Goal: Book appointment/travel/reservation

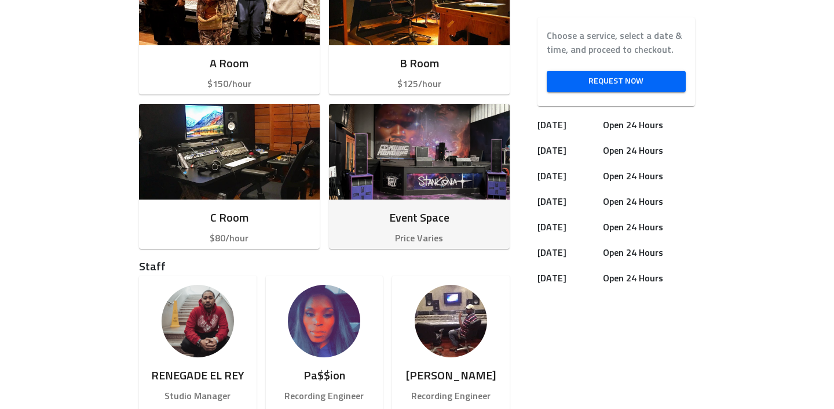
scroll to position [382, 0]
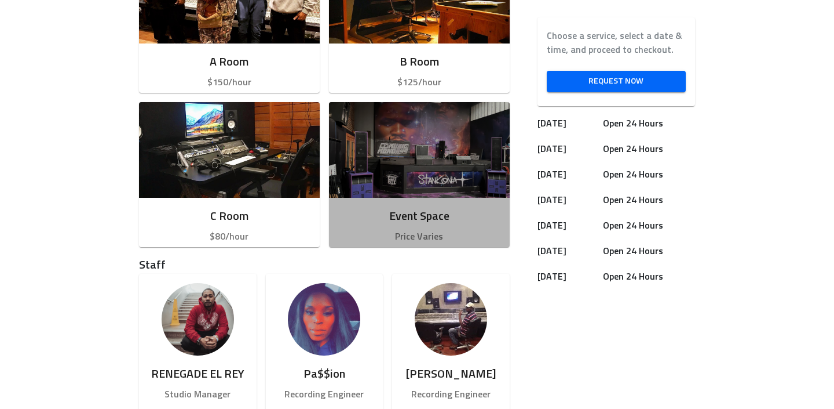
click at [427, 156] on img "button" at bounding box center [419, 150] width 181 height 96
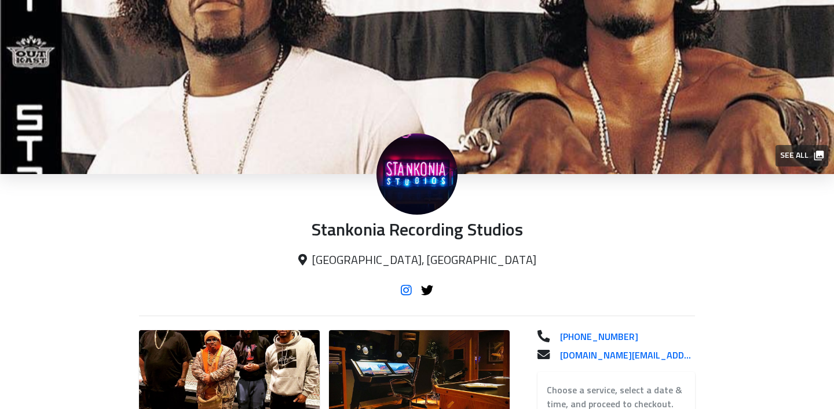
click at [410, 294] on icon at bounding box center [406, 289] width 11 height 9
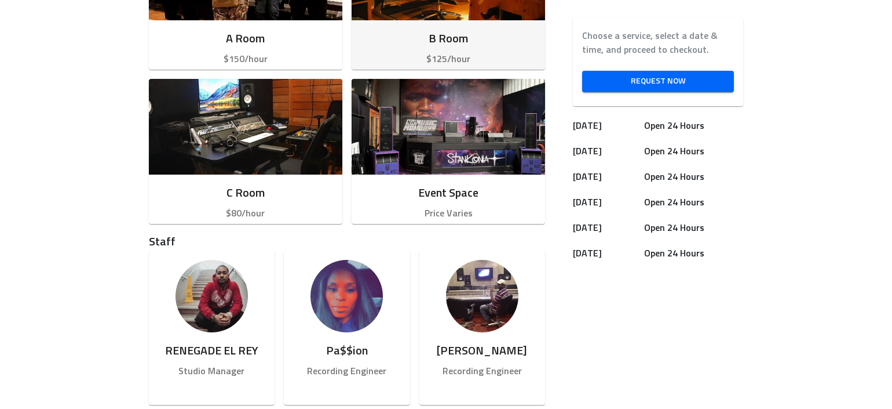
scroll to position [401, 0]
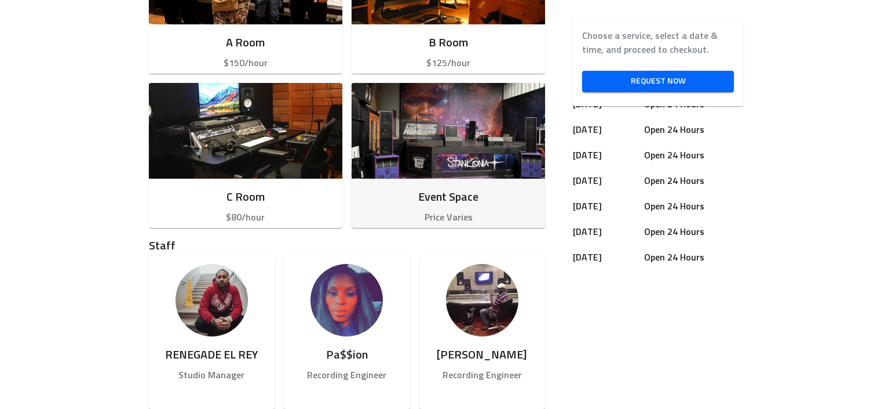
click at [429, 138] on img "button" at bounding box center [449, 131] width 194 height 96
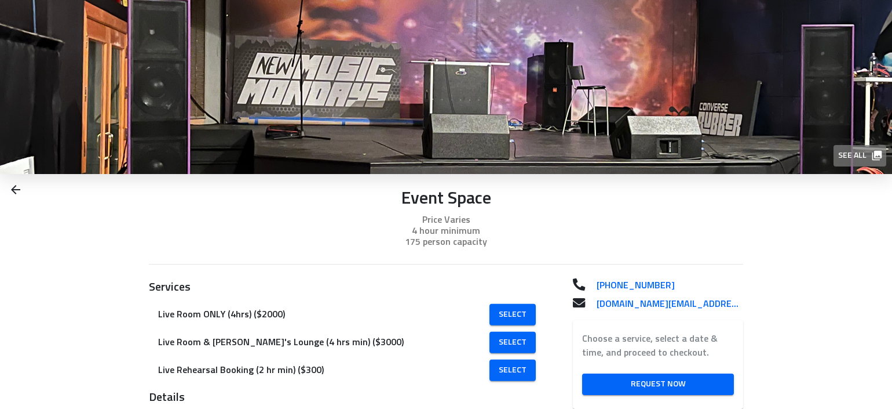
click at [834, 150] on span "See all" at bounding box center [860, 155] width 42 height 14
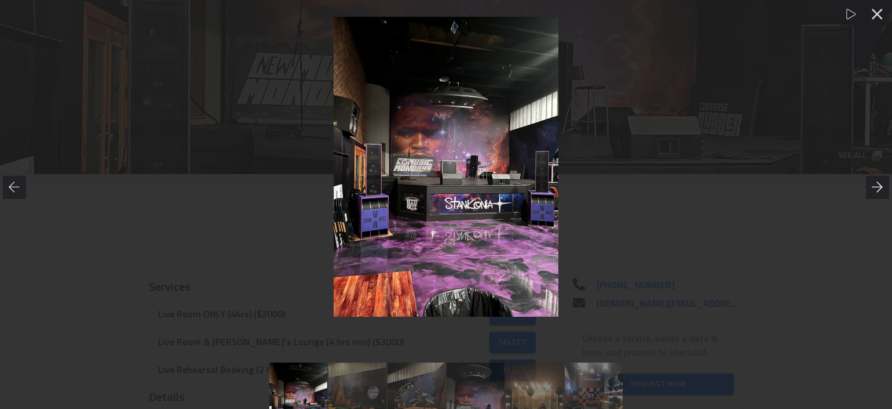
click at [834, 185] on icon at bounding box center [878, 187] width 12 height 12
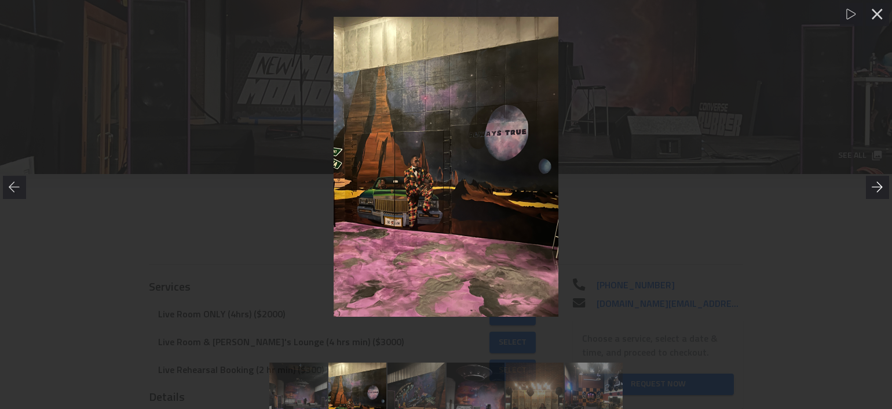
click at [834, 185] on icon at bounding box center [878, 187] width 12 height 12
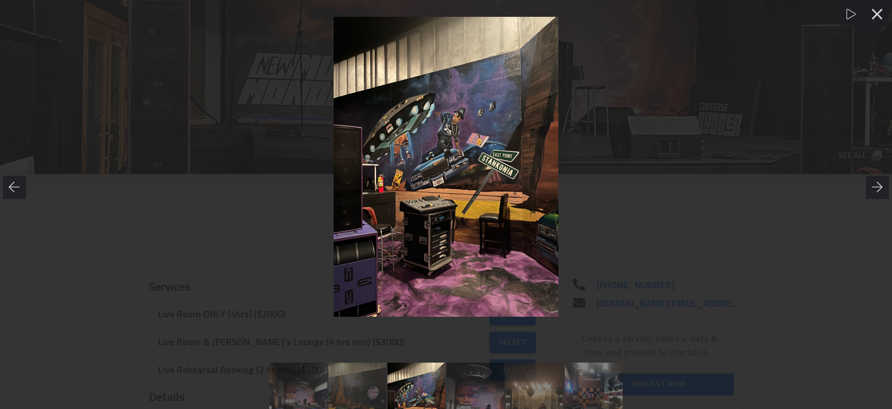
click at [818, 193] on div at bounding box center [446, 167] width 892 height 300
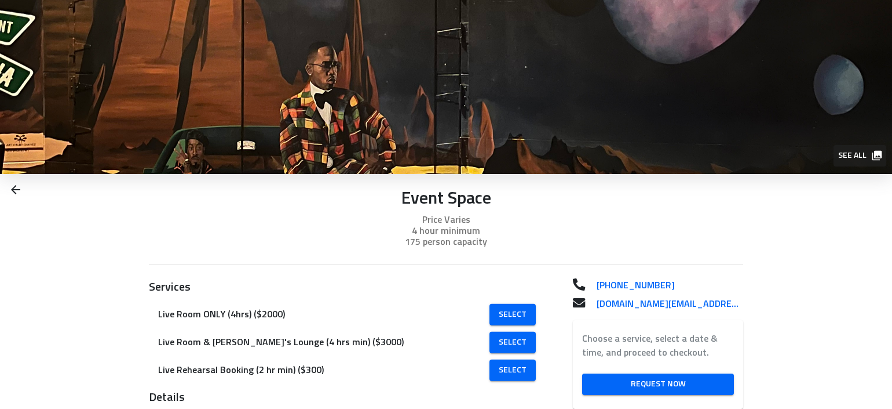
click at [834, 155] on span "See all" at bounding box center [860, 155] width 42 height 14
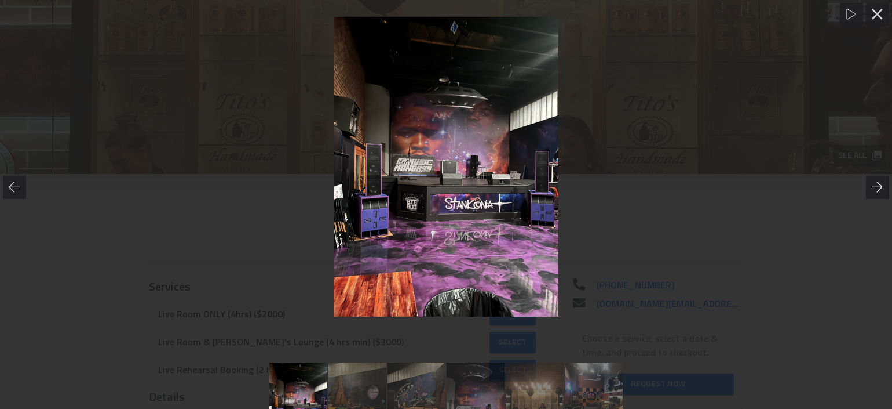
click at [834, 189] on icon at bounding box center [878, 187] width 12 height 12
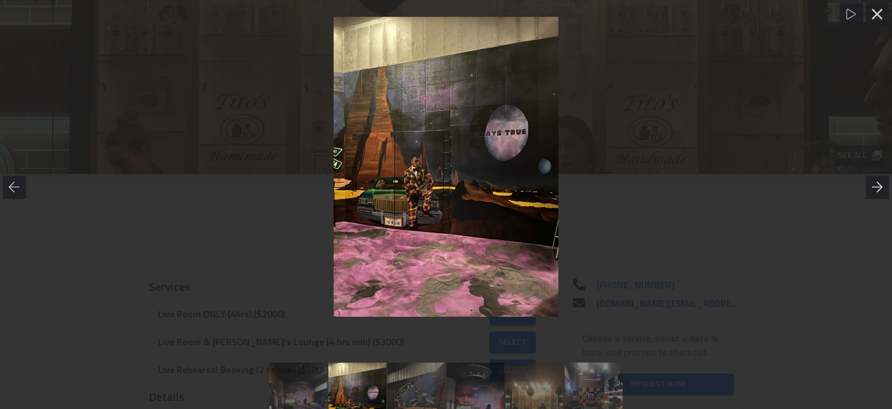
click at [834, 189] on icon at bounding box center [878, 187] width 12 height 12
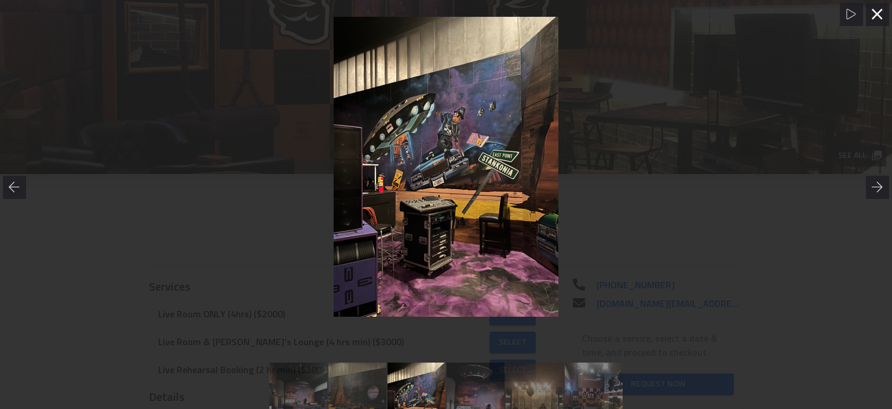
click at [834, 17] on icon at bounding box center [878, 15] width 12 height 12
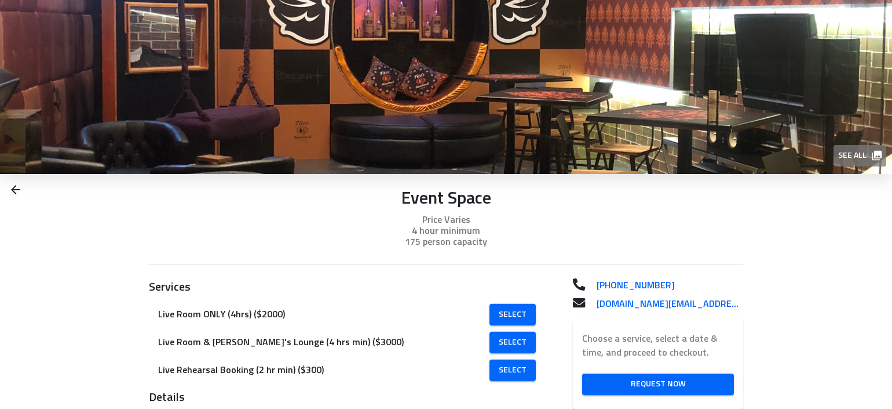
click at [834, 156] on icon "button" at bounding box center [878, 156] width 12 height 12
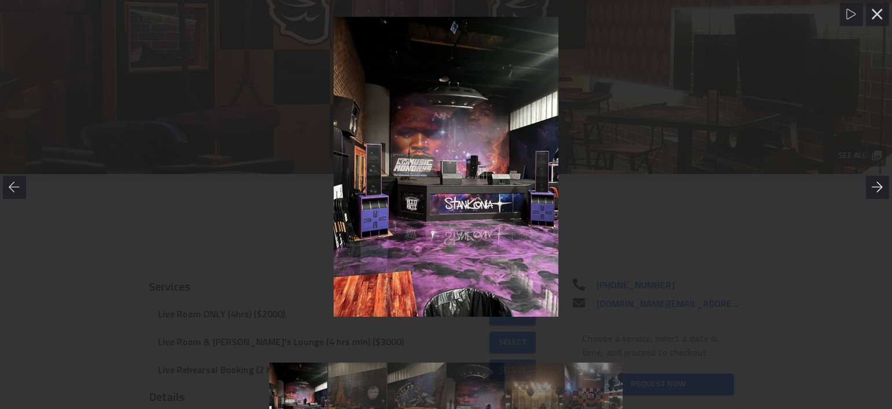
click at [834, 188] on icon at bounding box center [878, 187] width 12 height 12
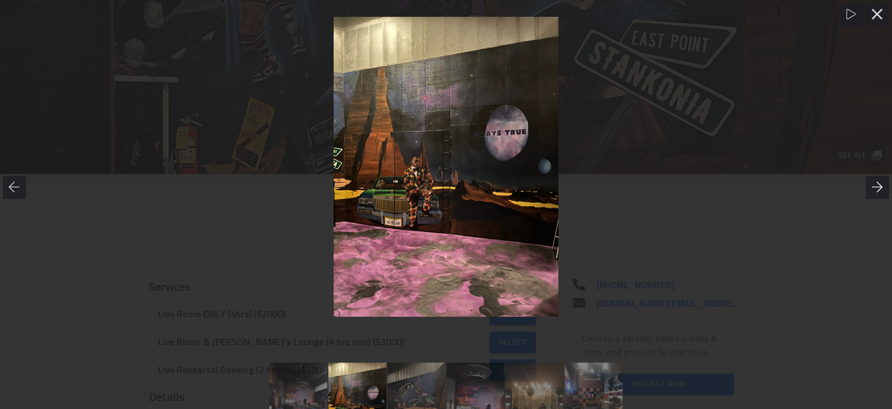
click at [834, 187] on icon at bounding box center [877, 186] width 11 height 10
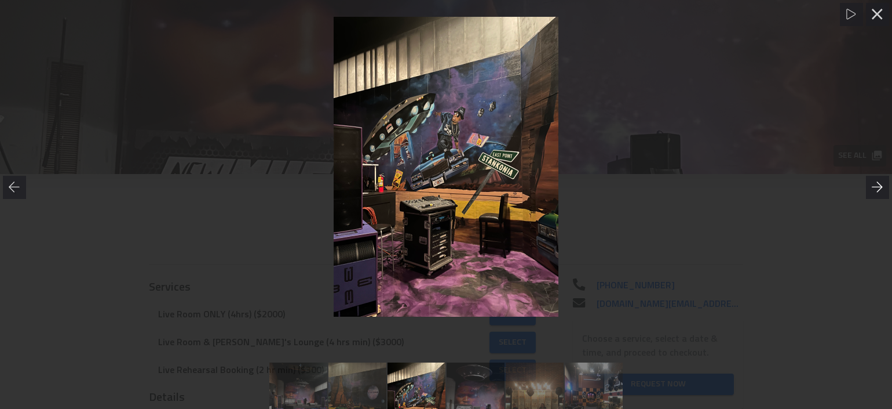
click at [834, 185] on icon at bounding box center [878, 187] width 12 height 12
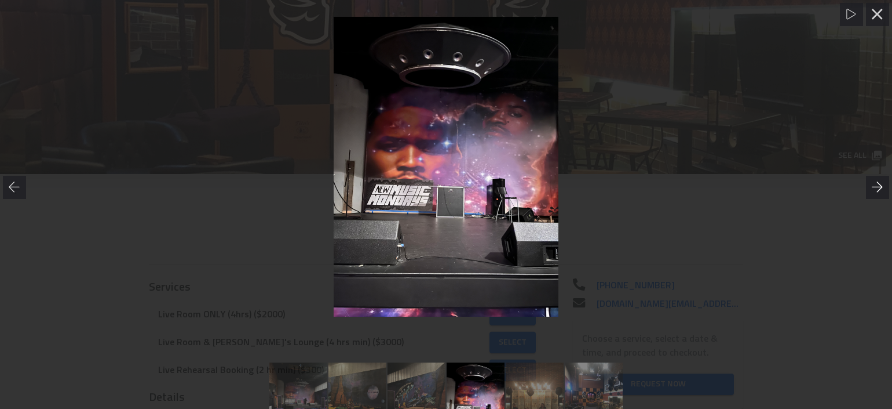
click at [834, 184] on icon at bounding box center [878, 187] width 12 height 12
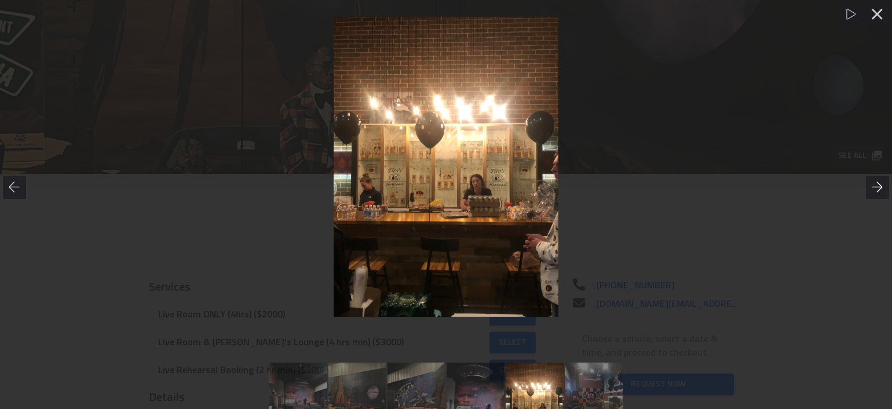
click at [834, 189] on div at bounding box center [877, 187] width 23 height 23
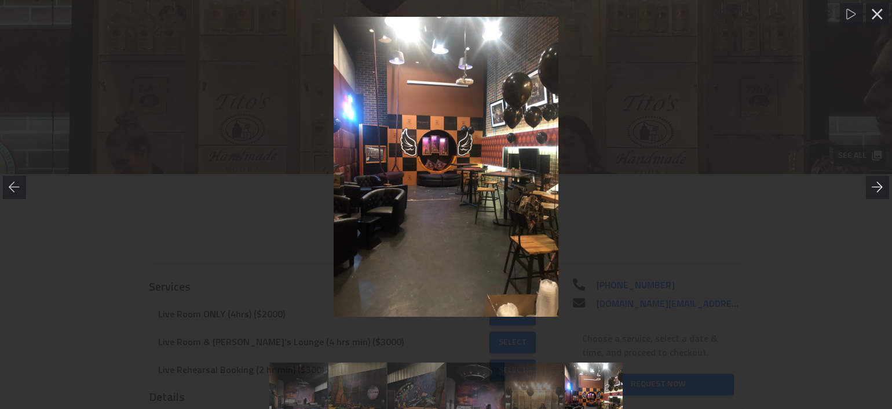
click at [834, 184] on div at bounding box center [877, 187] width 23 height 23
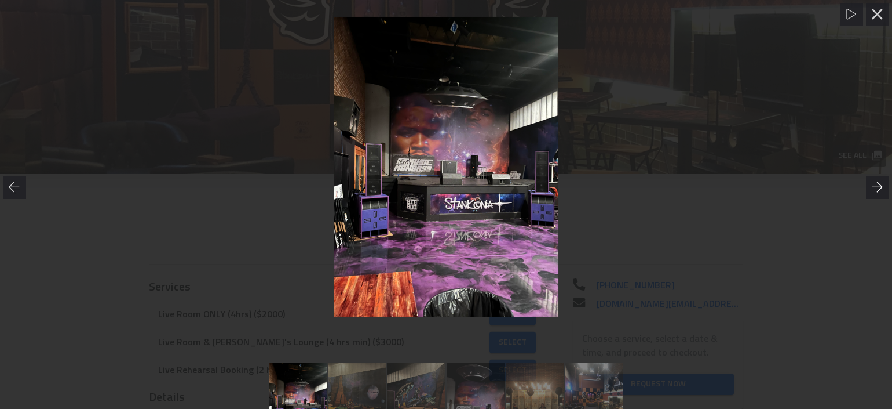
click at [834, 188] on icon at bounding box center [877, 186] width 11 height 10
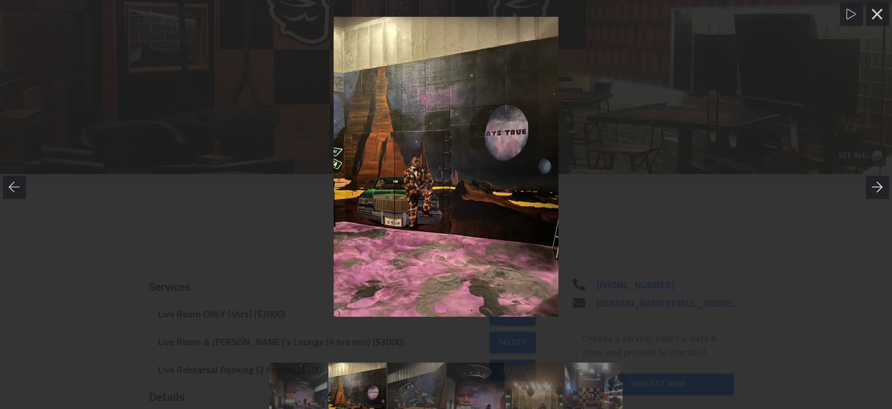
click at [834, 188] on icon at bounding box center [877, 186] width 11 height 10
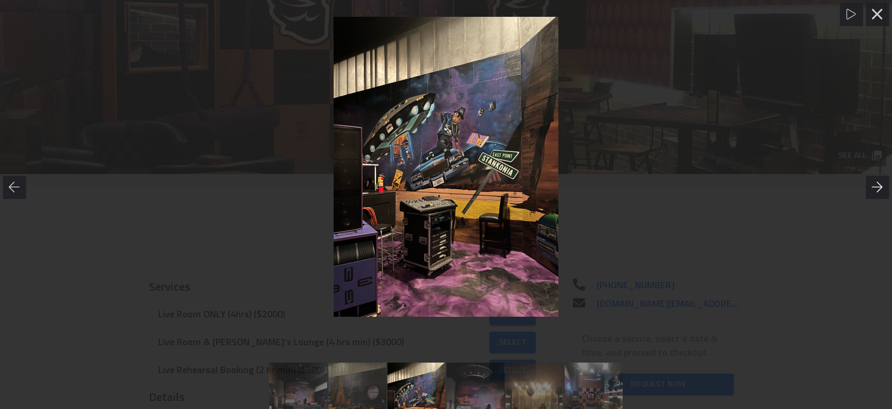
click at [834, 188] on icon at bounding box center [877, 186] width 11 height 10
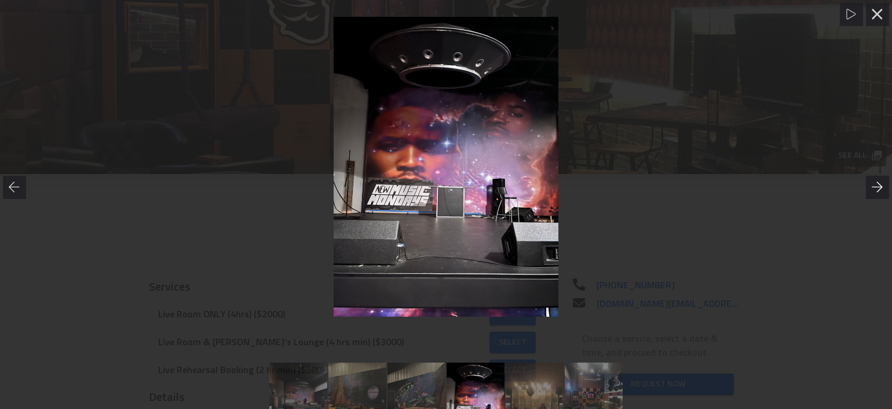
click at [834, 188] on icon at bounding box center [877, 186] width 11 height 10
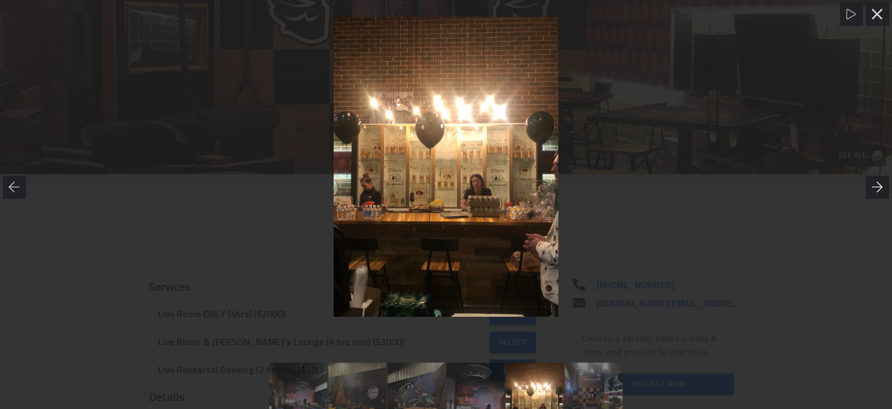
click at [834, 188] on icon at bounding box center [877, 186] width 11 height 10
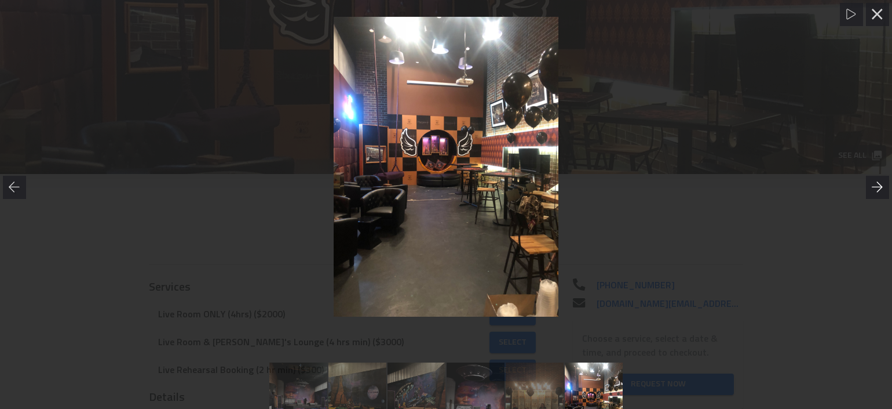
click at [834, 188] on icon at bounding box center [877, 186] width 11 height 10
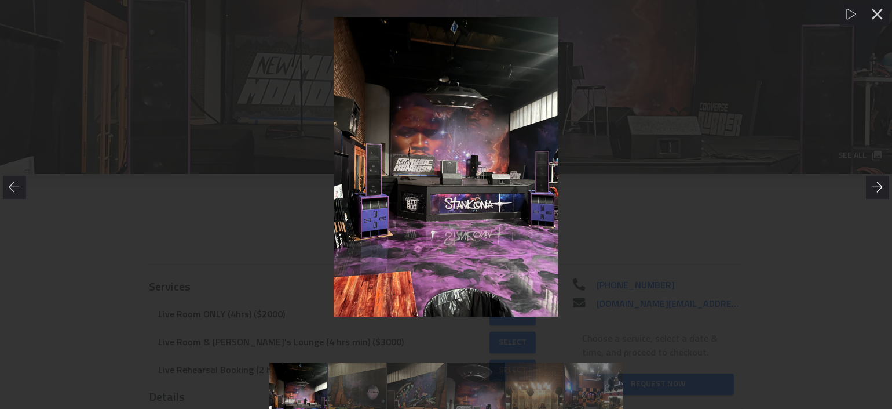
click at [834, 188] on icon at bounding box center [877, 186] width 11 height 10
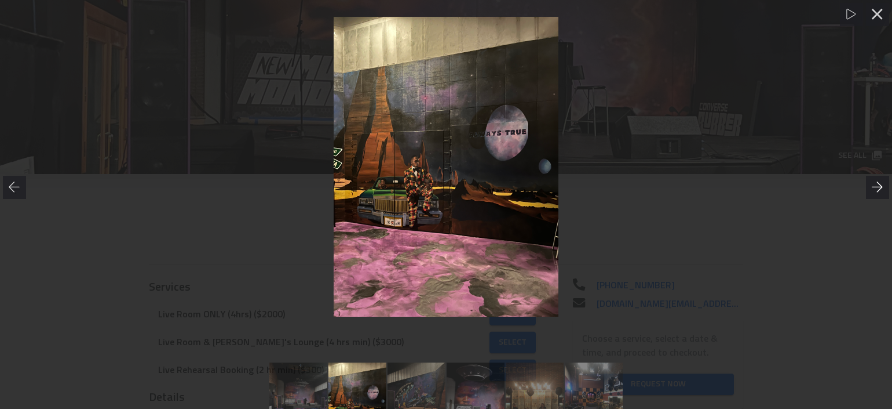
click at [834, 188] on icon at bounding box center [877, 186] width 11 height 10
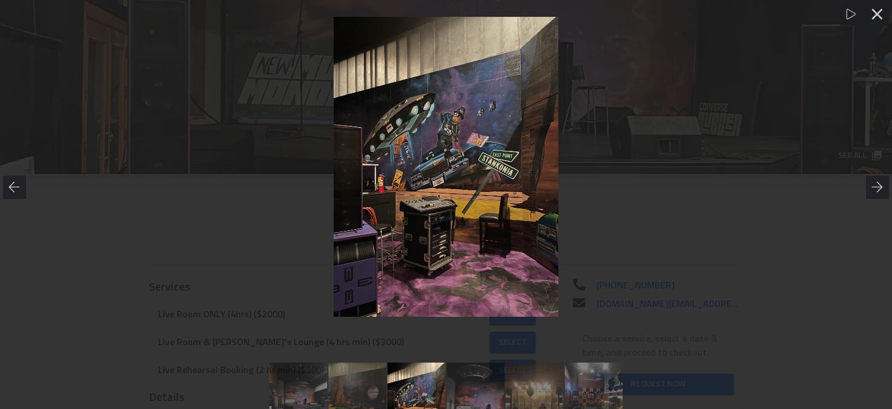
click at [834, 213] on div at bounding box center [446, 167] width 892 height 300
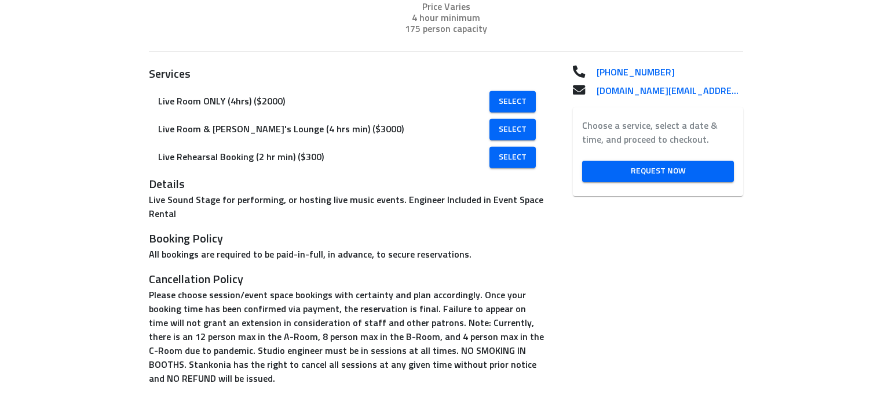
scroll to position [213, 0]
click at [621, 162] on link "Request Now" at bounding box center [658, 171] width 152 height 21
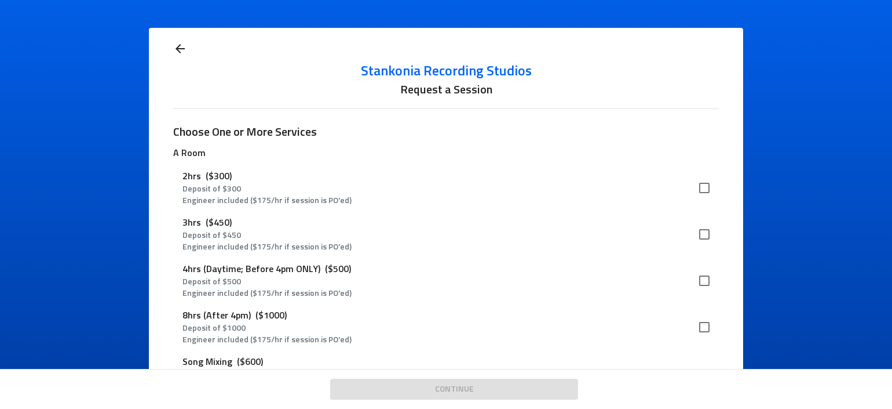
click at [177, 47] on icon at bounding box center [180, 49] width 14 height 14
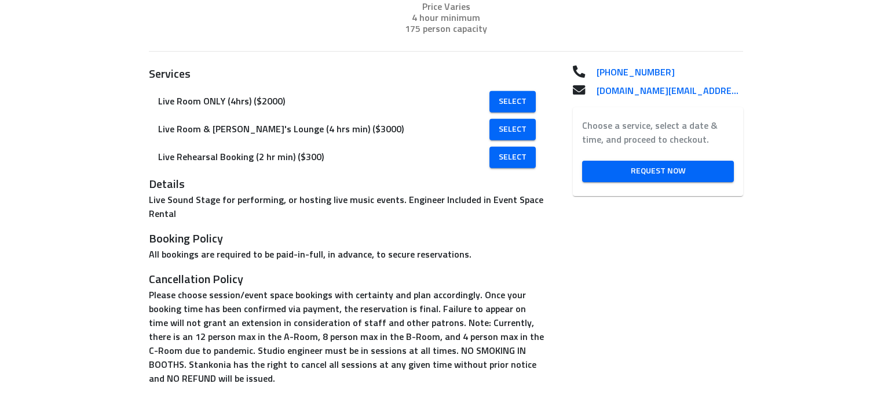
scroll to position [213, 0]
click at [506, 130] on span "Select" at bounding box center [513, 129] width 28 height 14
